Goal: Transaction & Acquisition: Obtain resource

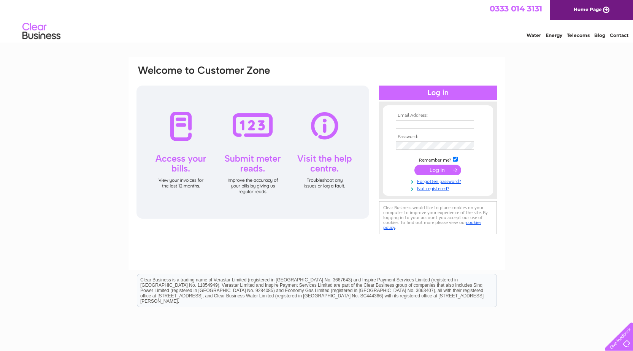
type input "jbready@breadyandco.com"
click at [427, 165] on input "submit" at bounding box center [437, 170] width 47 height 11
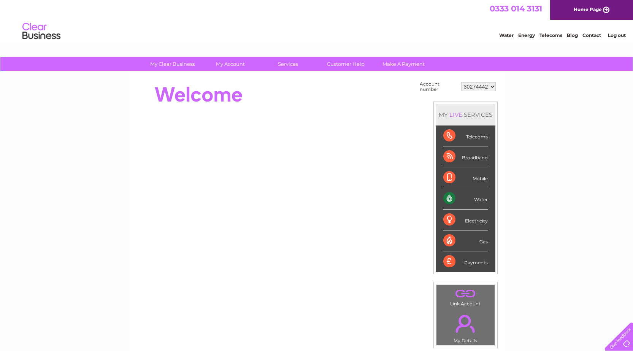
click at [471, 82] on select "30274442 30275094" at bounding box center [478, 86] width 35 height 9
click at [461, 82] on select "30274442 30275094" at bounding box center [478, 86] width 35 height 9
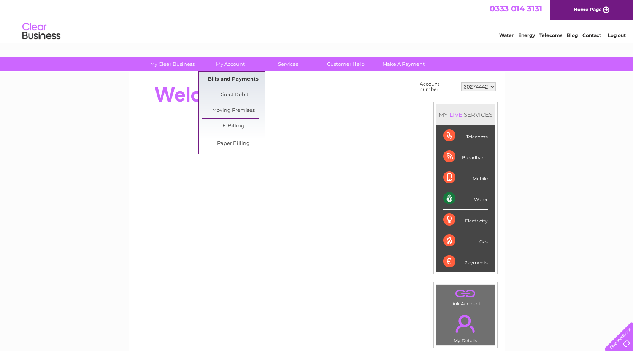
click at [230, 81] on link "Bills and Payments" at bounding box center [233, 79] width 63 height 15
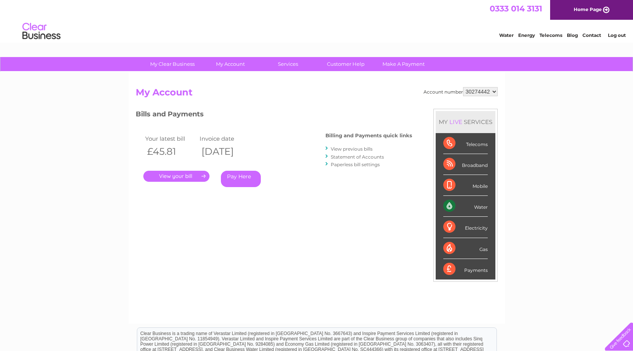
click at [193, 180] on link "." at bounding box center [176, 176] width 66 height 11
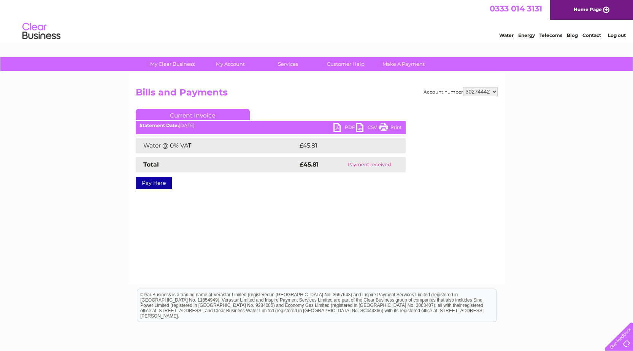
click at [336, 131] on link "PDF" at bounding box center [344, 128] width 23 height 11
click at [480, 84] on div "Account number 30274442 30275094 Bills and Payments Current Invoice PDF CSV Pri…" at bounding box center [316, 178] width 376 height 213
click at [480, 87] on select "30274442 30275094" at bounding box center [480, 91] width 35 height 9
select select "30275094"
click at [463, 87] on select "30274442 30275094" at bounding box center [480, 91] width 35 height 9
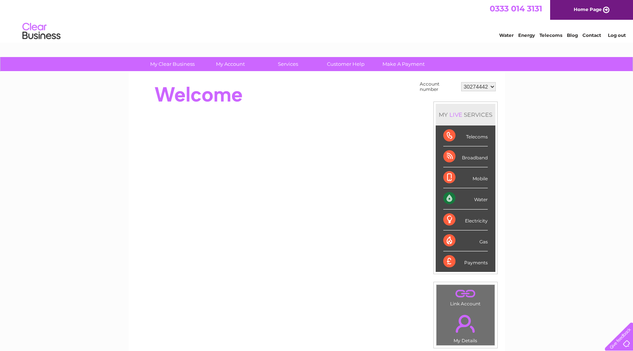
click at [464, 85] on select "30274442 30275094" at bounding box center [478, 86] width 35 height 9
select select "30275094"
click at [461, 82] on select "30274442 30275094" at bounding box center [478, 86] width 35 height 9
click at [262, 92] on div at bounding box center [274, 94] width 277 height 30
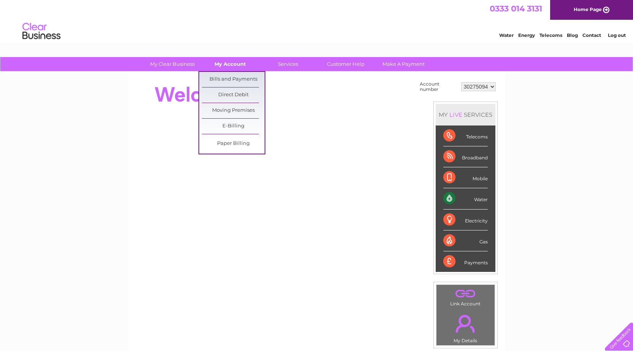
click at [233, 69] on link "My Account" at bounding box center [230, 64] width 63 height 14
click at [231, 77] on link "Bills and Payments" at bounding box center [233, 79] width 63 height 15
click at [234, 80] on link "Bills and Payments" at bounding box center [233, 79] width 63 height 15
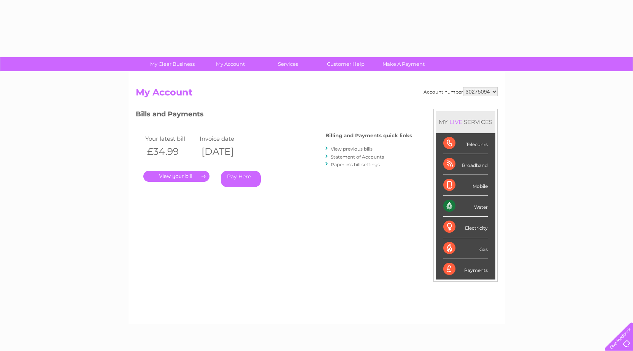
click at [184, 178] on link "." at bounding box center [176, 176] width 66 height 11
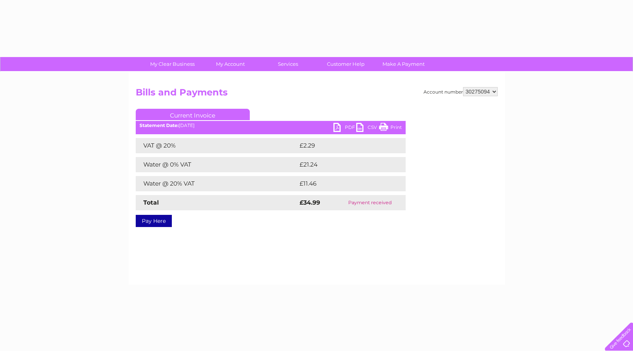
click at [344, 128] on link "PDF" at bounding box center [344, 128] width 23 height 11
